Goal: Transaction & Acquisition: Book appointment/travel/reservation

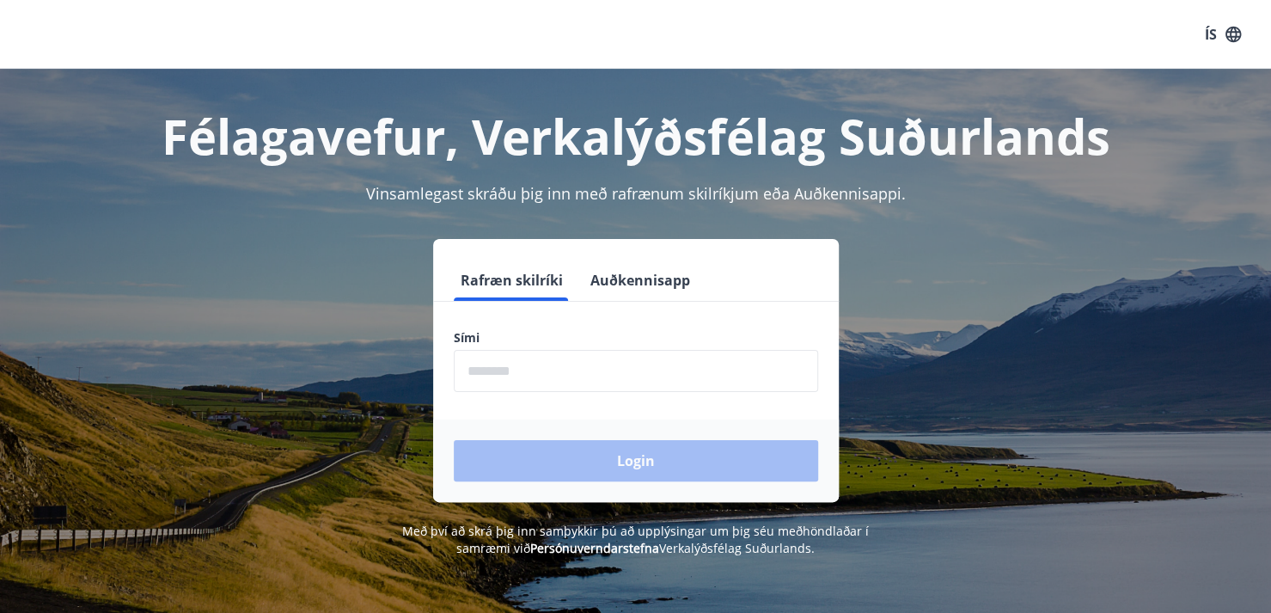
click at [486, 381] on input "phone" at bounding box center [636, 371] width 365 height 42
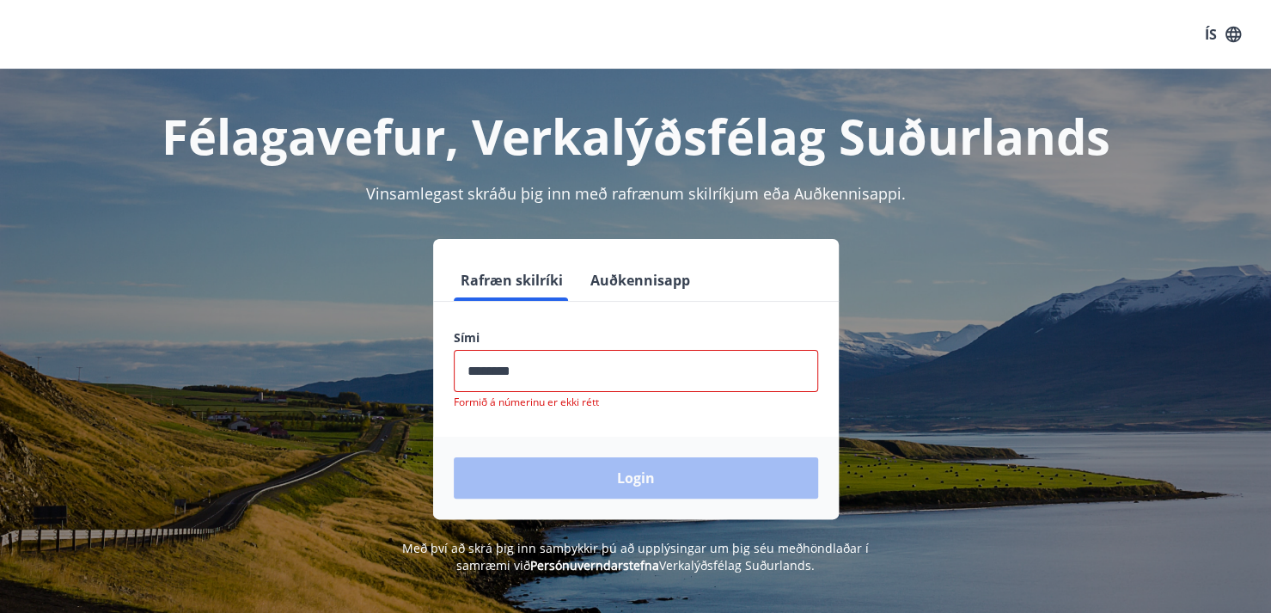
click at [556, 463] on div "Login" at bounding box center [636, 478] width 406 height 83
click at [532, 374] on input "phone" at bounding box center [636, 371] width 365 height 42
type input "*"
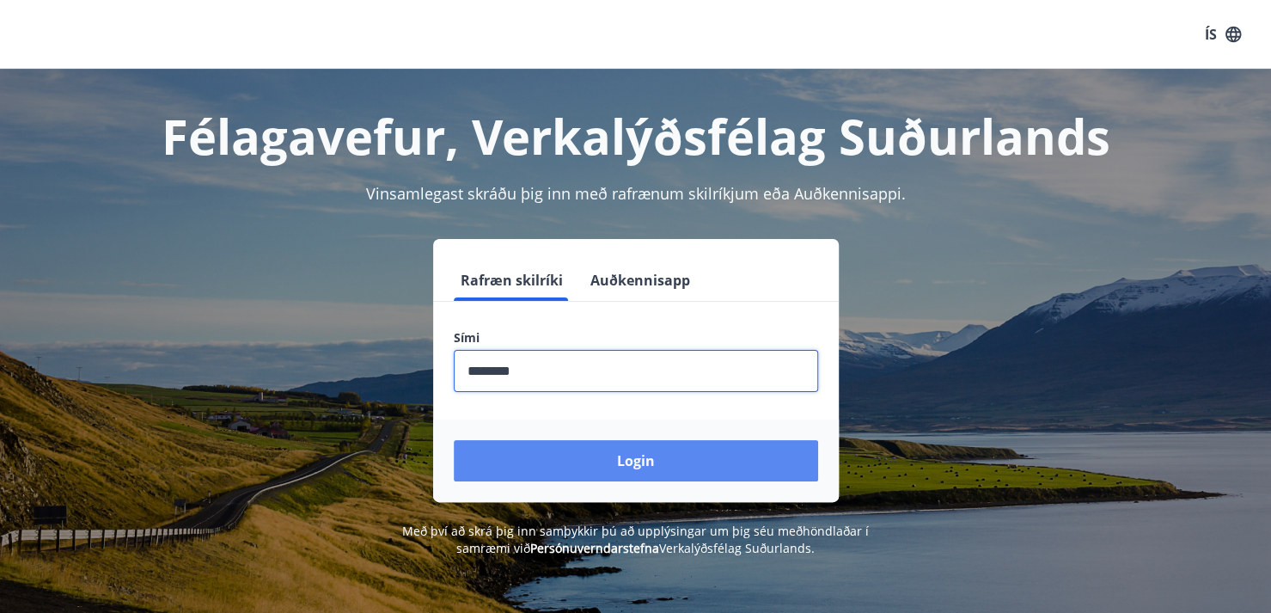
type input "********"
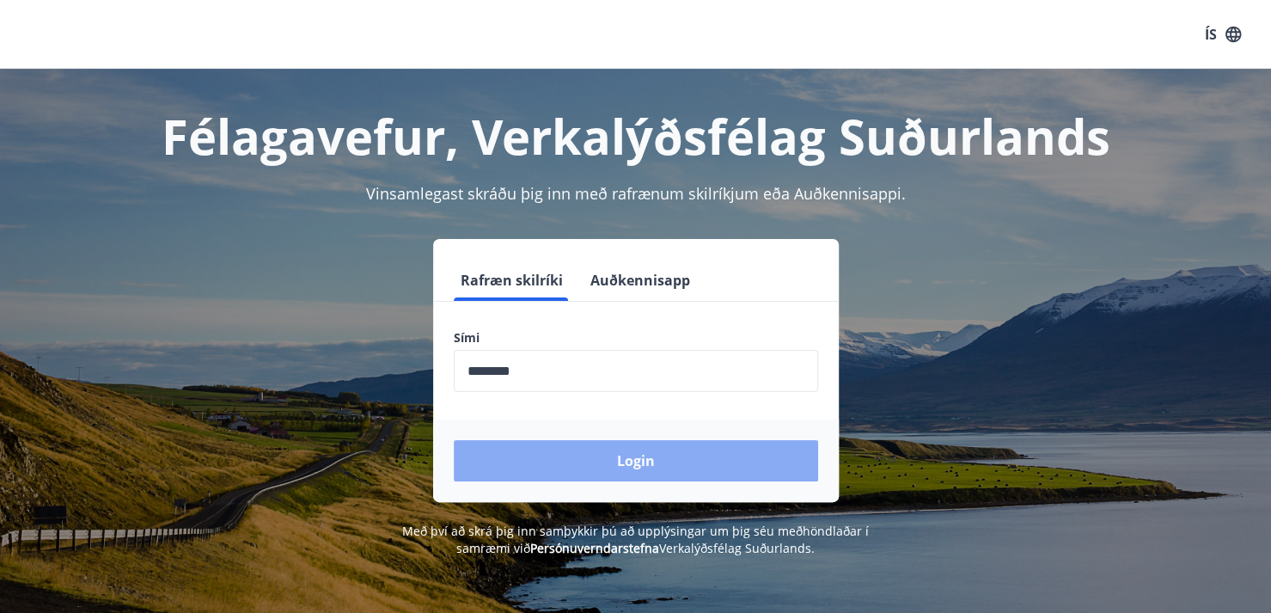
click at [617, 450] on button "Login" at bounding box center [636, 460] width 365 height 41
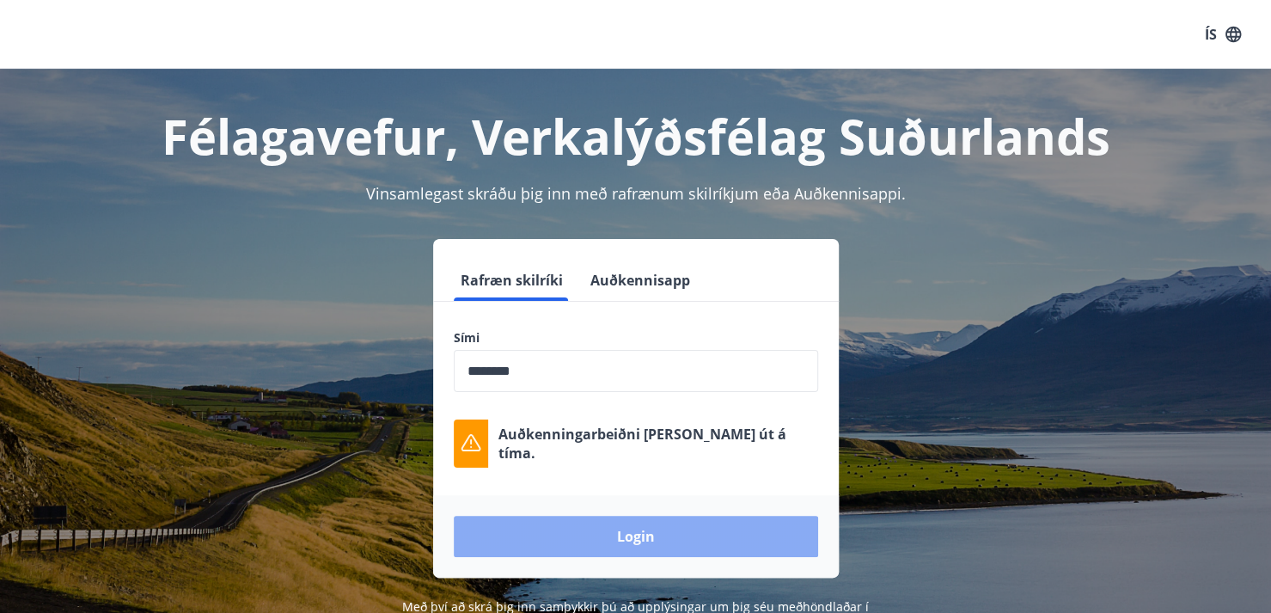
click at [604, 537] on button "Login" at bounding box center [636, 536] width 365 height 41
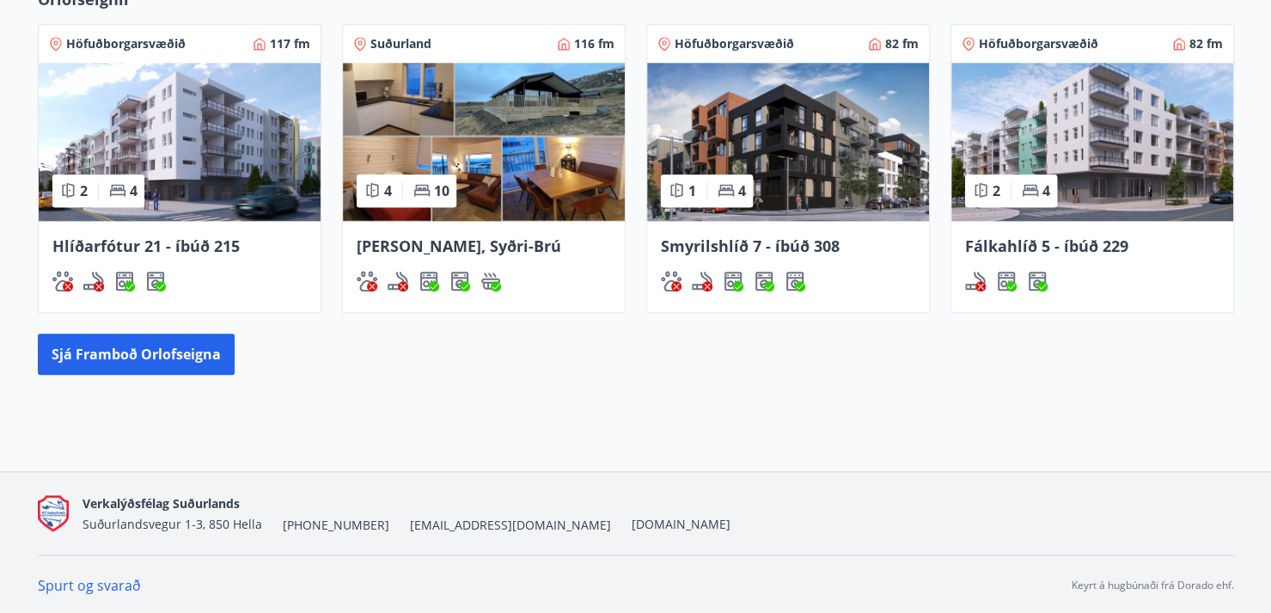
scroll to position [985, 0]
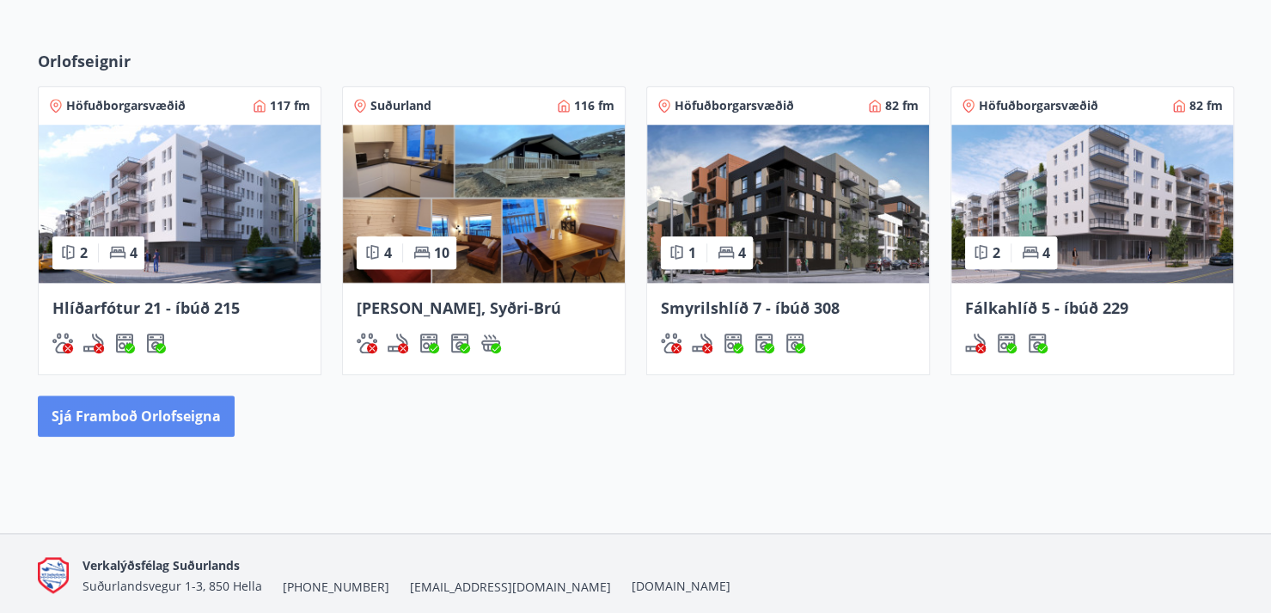
click at [112, 426] on button "Sjá framboð orlofseigna" at bounding box center [136, 415] width 197 height 41
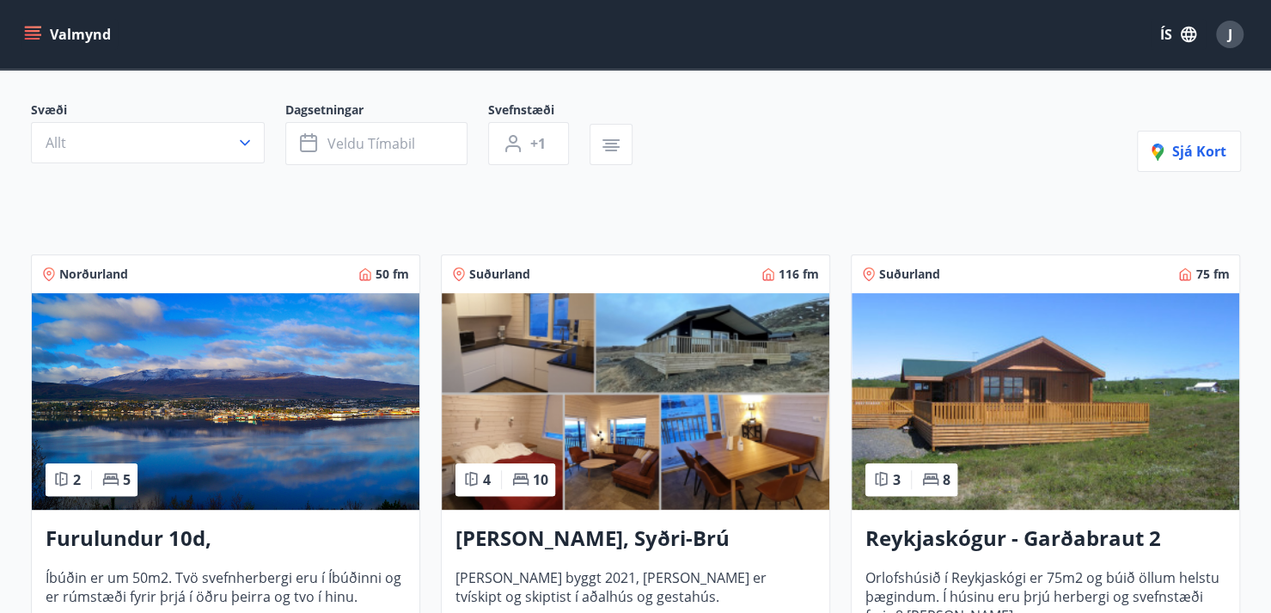
scroll to position [146, 0]
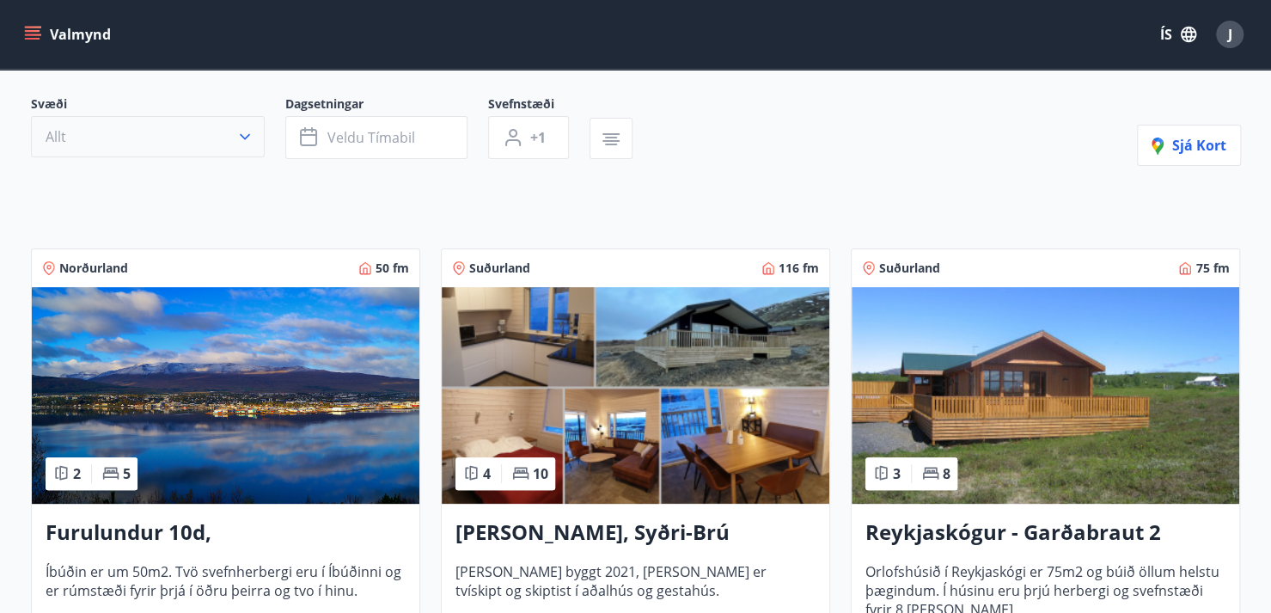
click at [244, 130] on icon "button" at bounding box center [244, 136] width 17 height 17
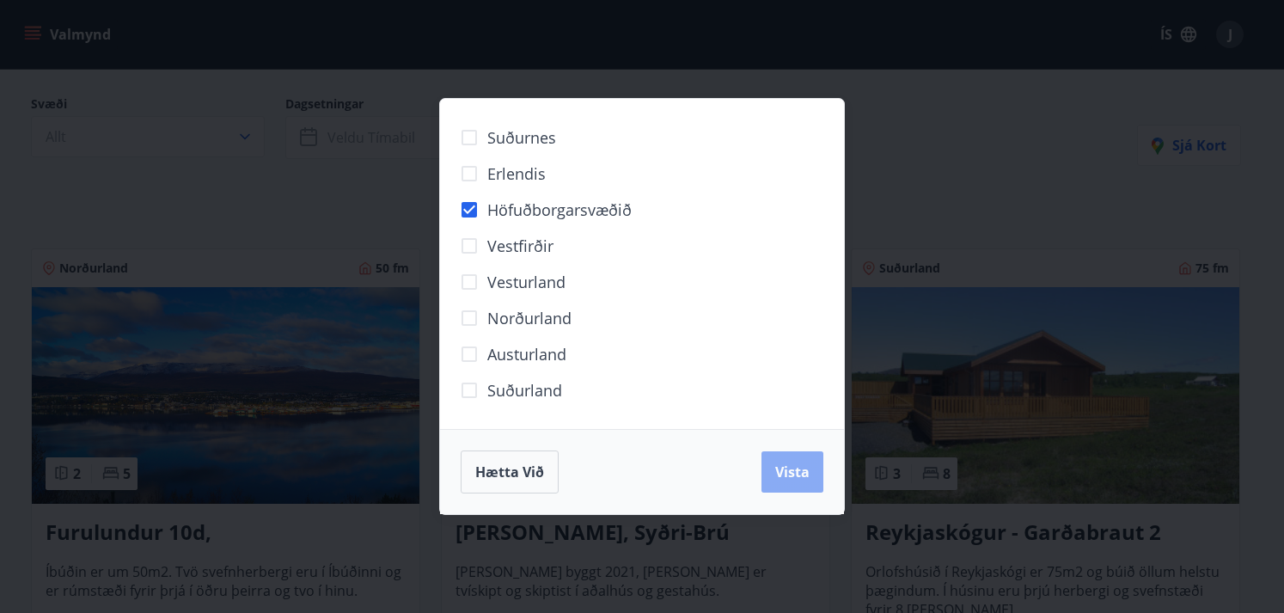
click at [818, 472] on button "Vista" at bounding box center [793, 471] width 62 height 41
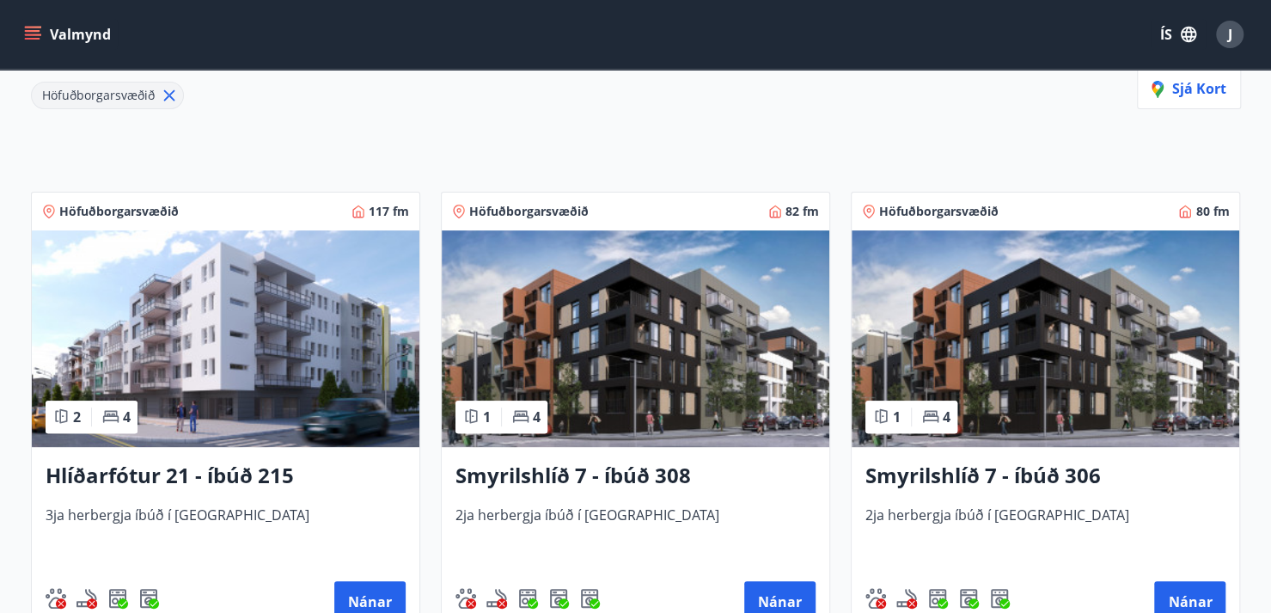
scroll to position [248, 0]
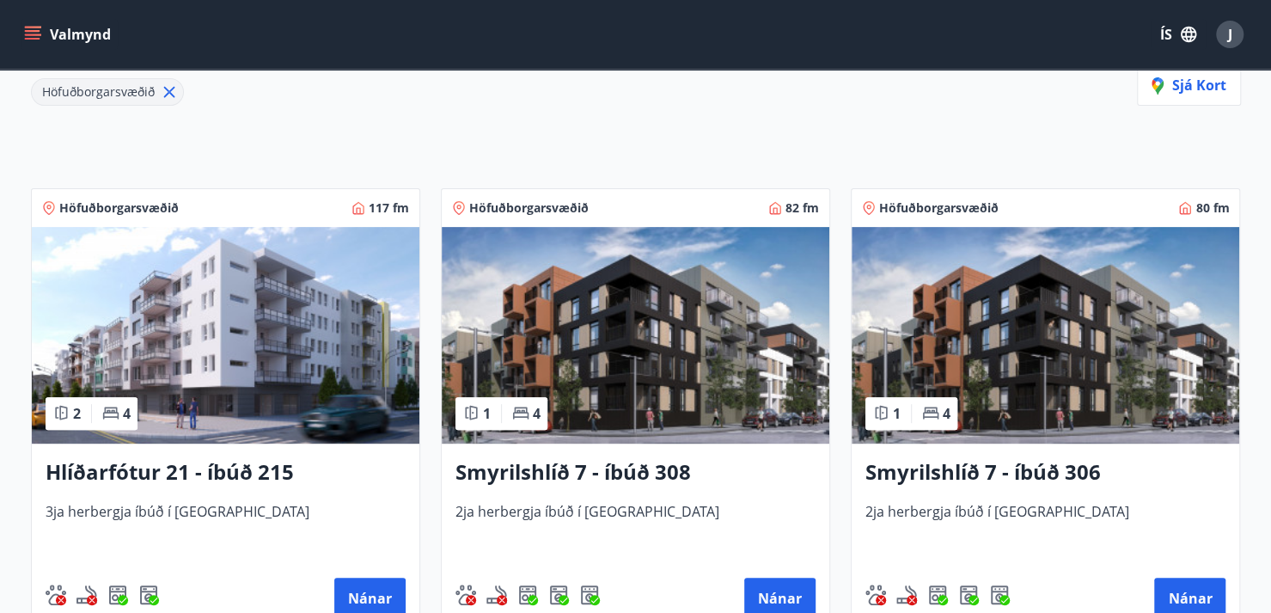
click at [198, 369] on img at bounding box center [226, 335] width 388 height 217
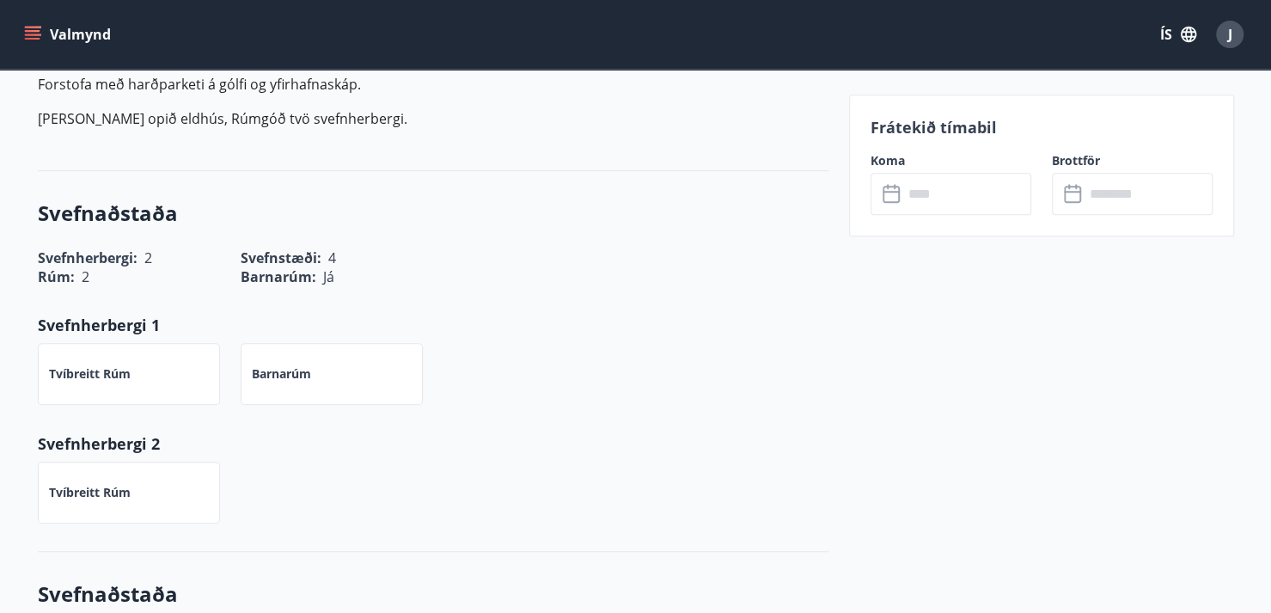
scroll to position [741, 0]
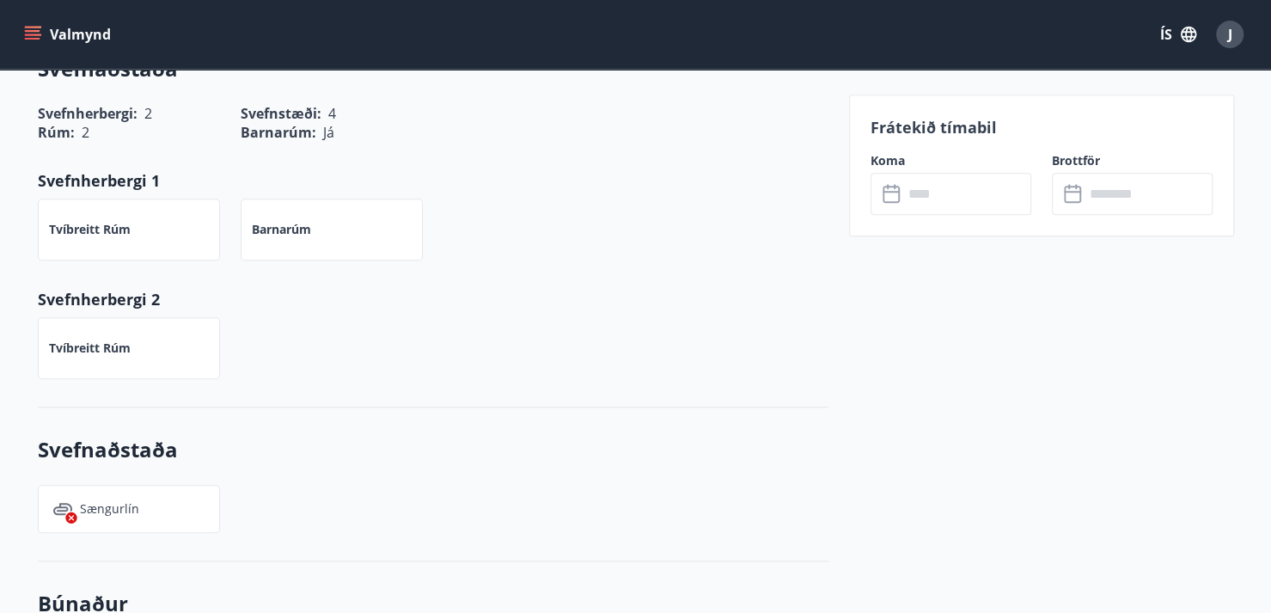
click at [892, 196] on icon at bounding box center [893, 194] width 21 height 21
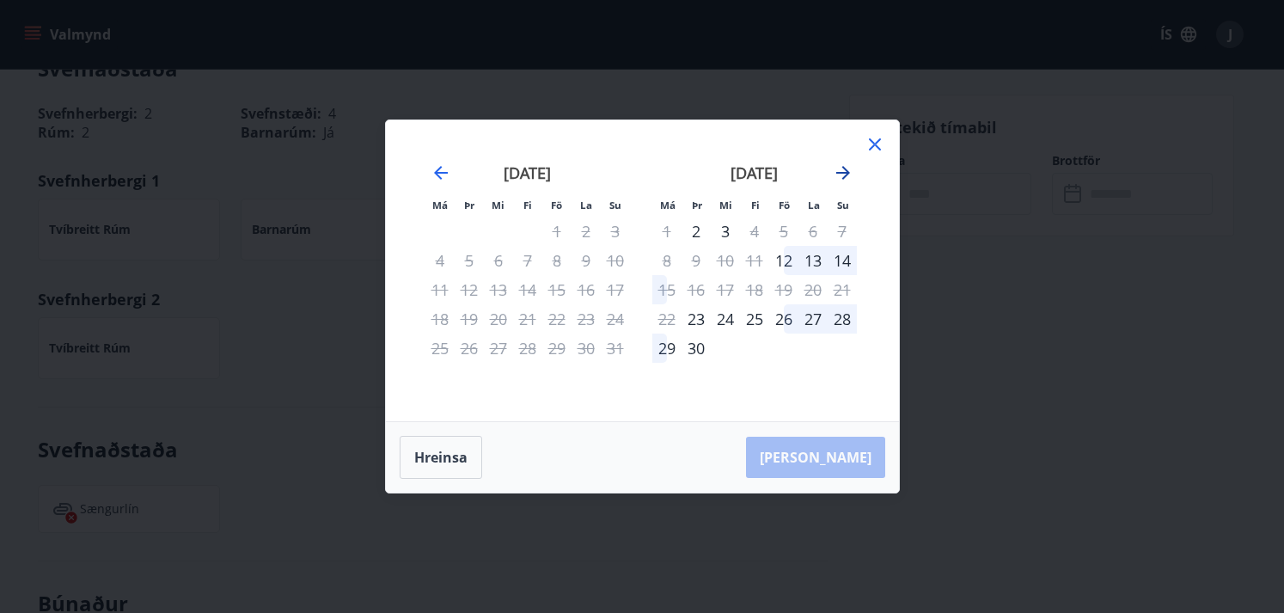
click at [841, 169] on icon "Move forward to switch to the next month." at bounding box center [843, 172] width 21 height 21
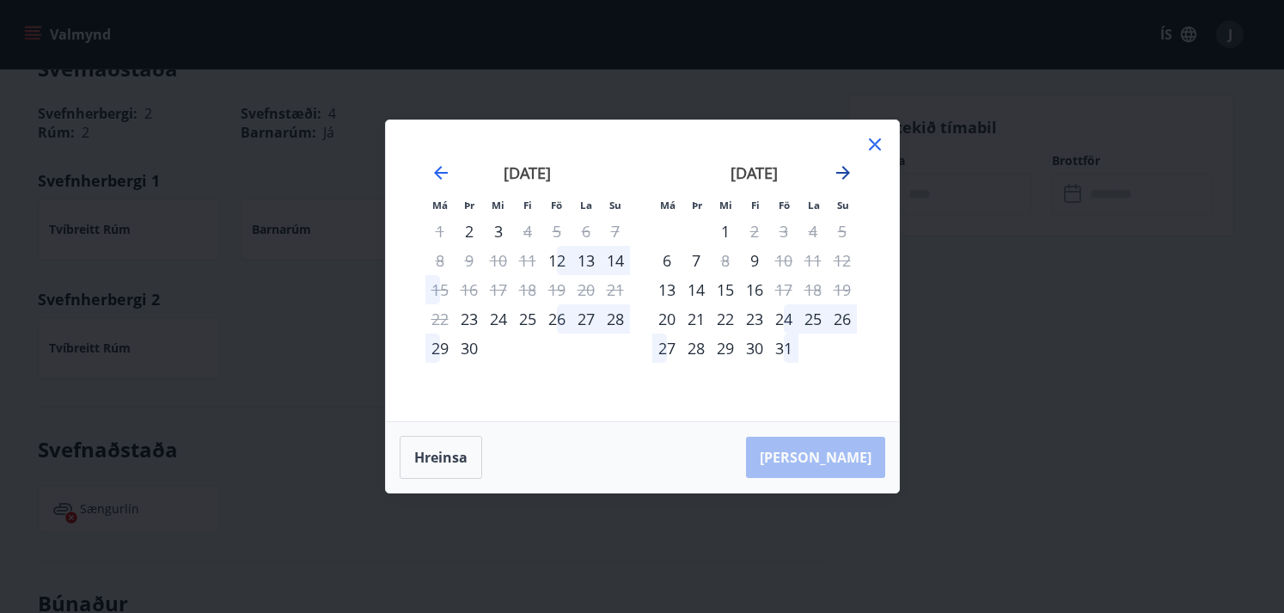
click at [841, 169] on icon "Move forward to switch to the next month." at bounding box center [843, 172] width 21 height 21
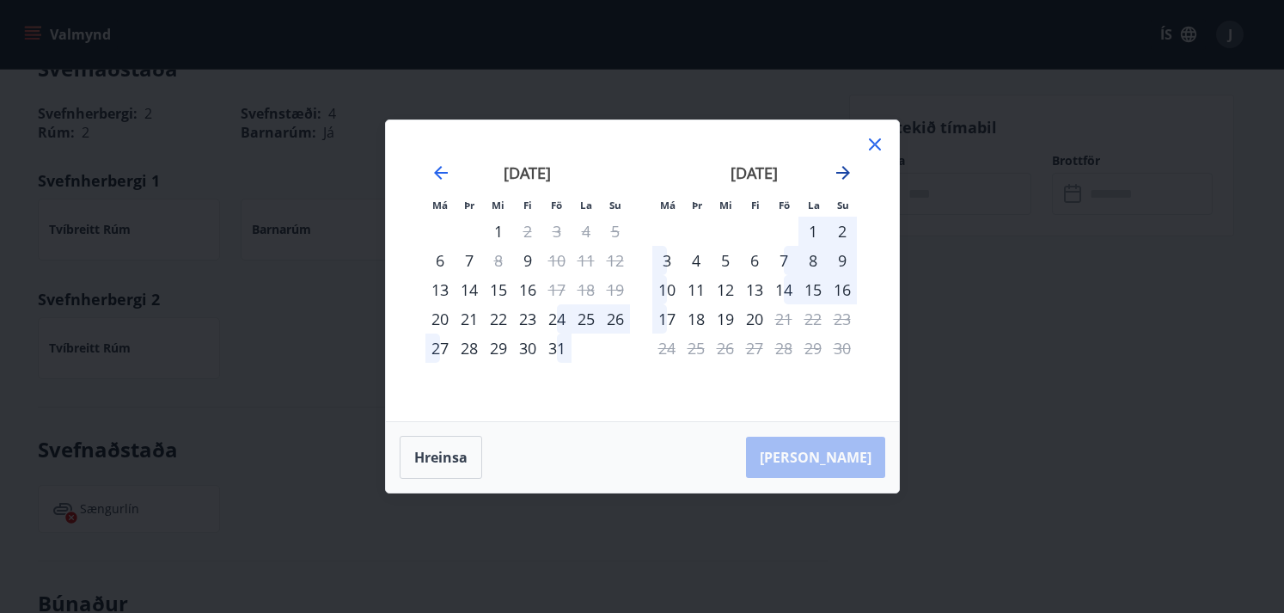
click at [841, 169] on icon "Move forward to switch to the next month." at bounding box center [843, 172] width 21 height 21
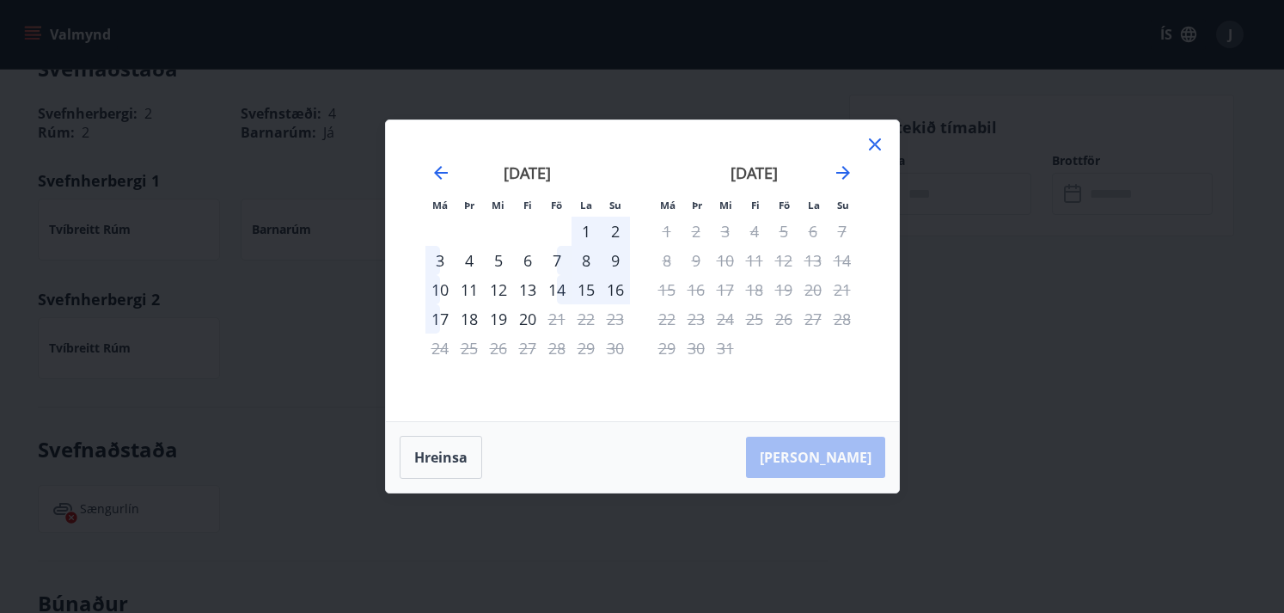
click at [882, 138] on icon at bounding box center [875, 144] width 21 height 21
